Goal: Find specific page/section: Find specific page/section

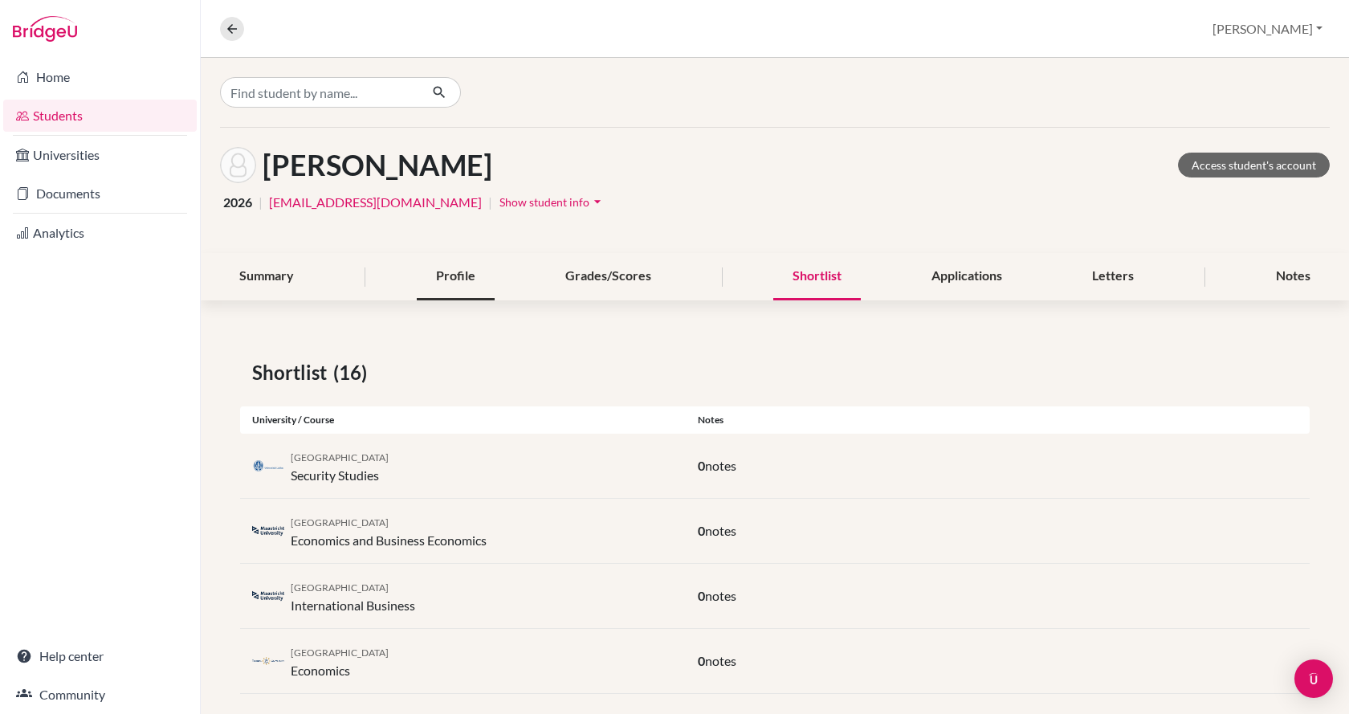
scroll to position [70, 0]
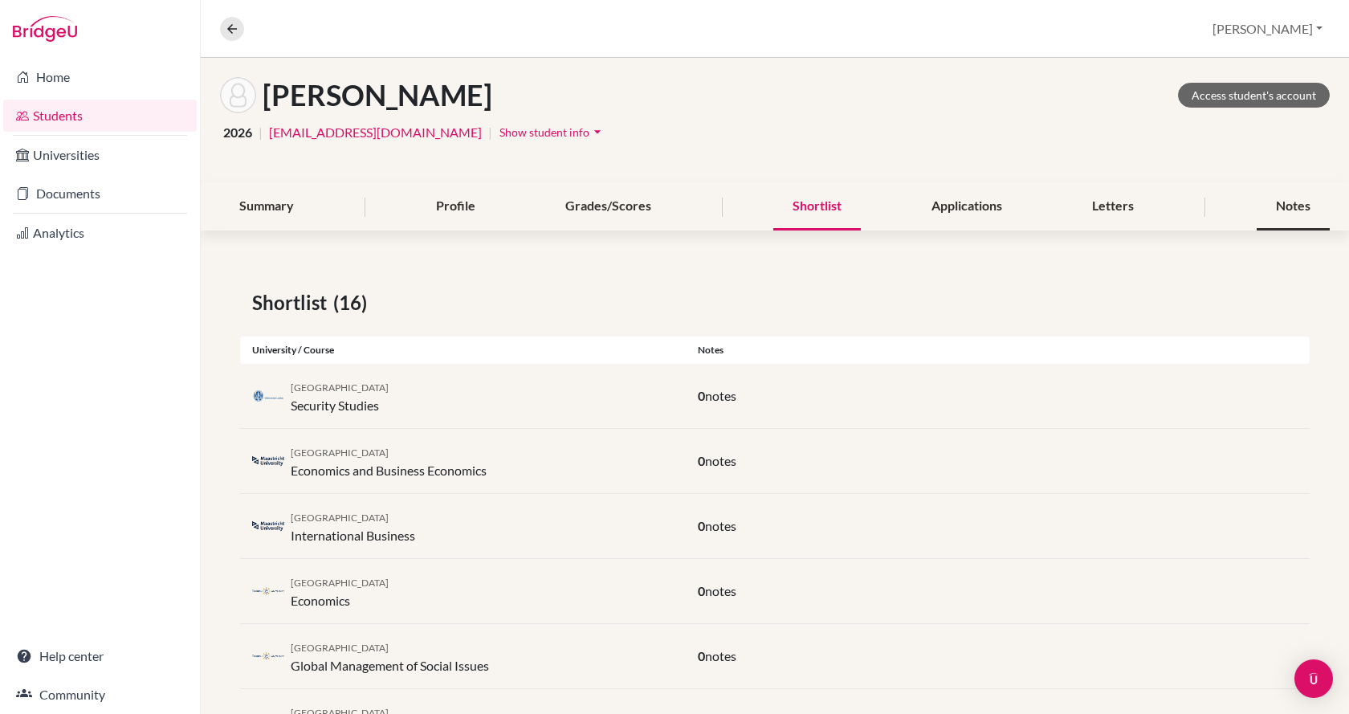
click at [1275, 203] on div "Notes" at bounding box center [1293, 206] width 73 height 47
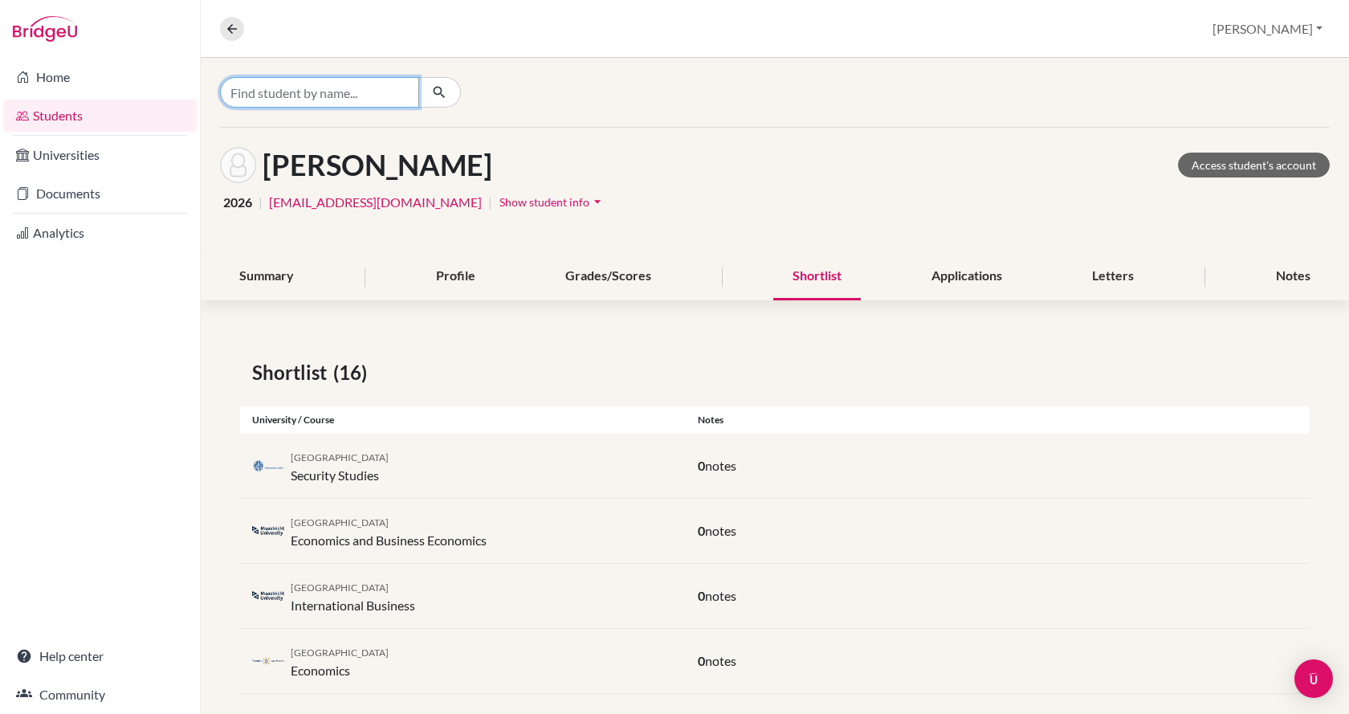
click at [297, 85] on input "Find student by name..." at bounding box center [319, 92] width 199 height 31
